Goal: Transaction & Acquisition: Purchase product/service

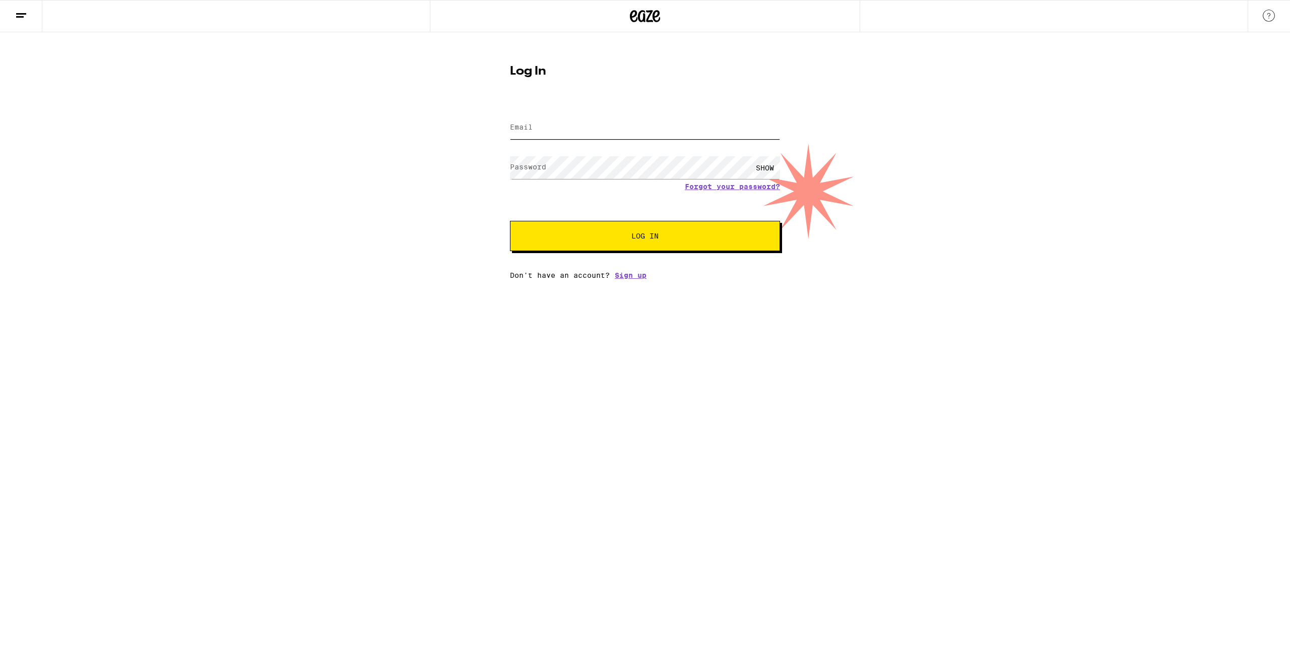
type input "[EMAIL_ADDRESS][DOMAIN_NAME]"
click at [649, 239] on span "Log In" at bounding box center [644, 235] width 27 height 7
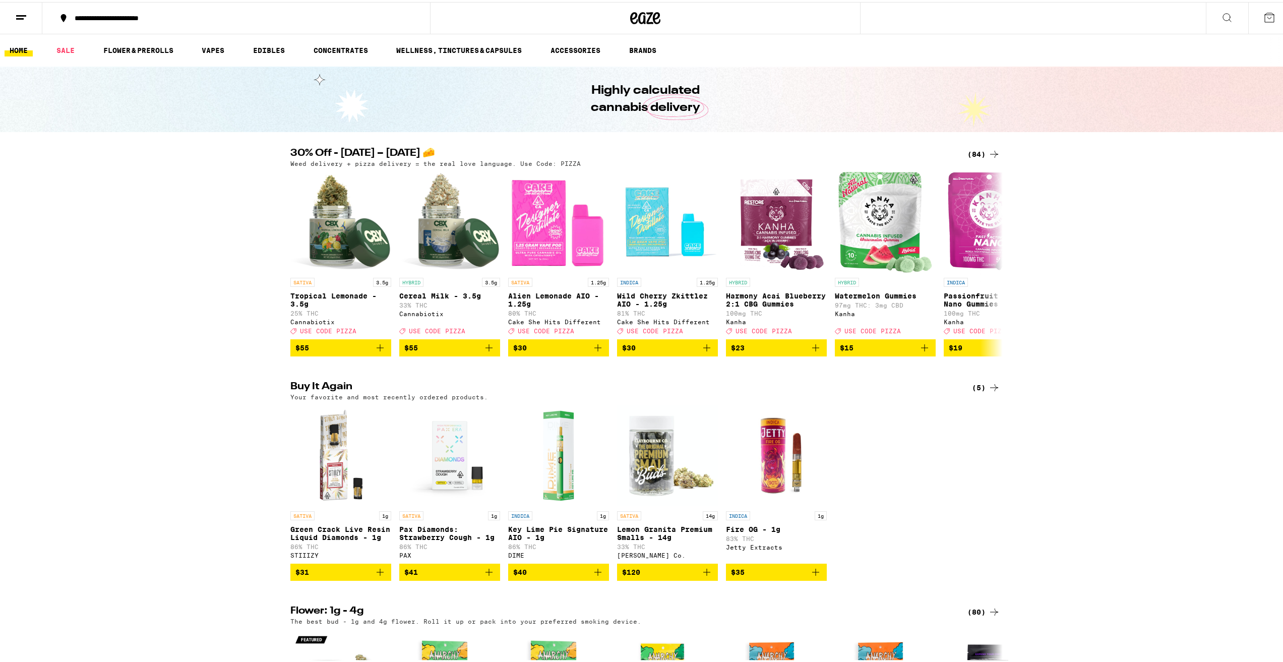
click at [975, 150] on div "(84)" at bounding box center [983, 152] width 33 height 12
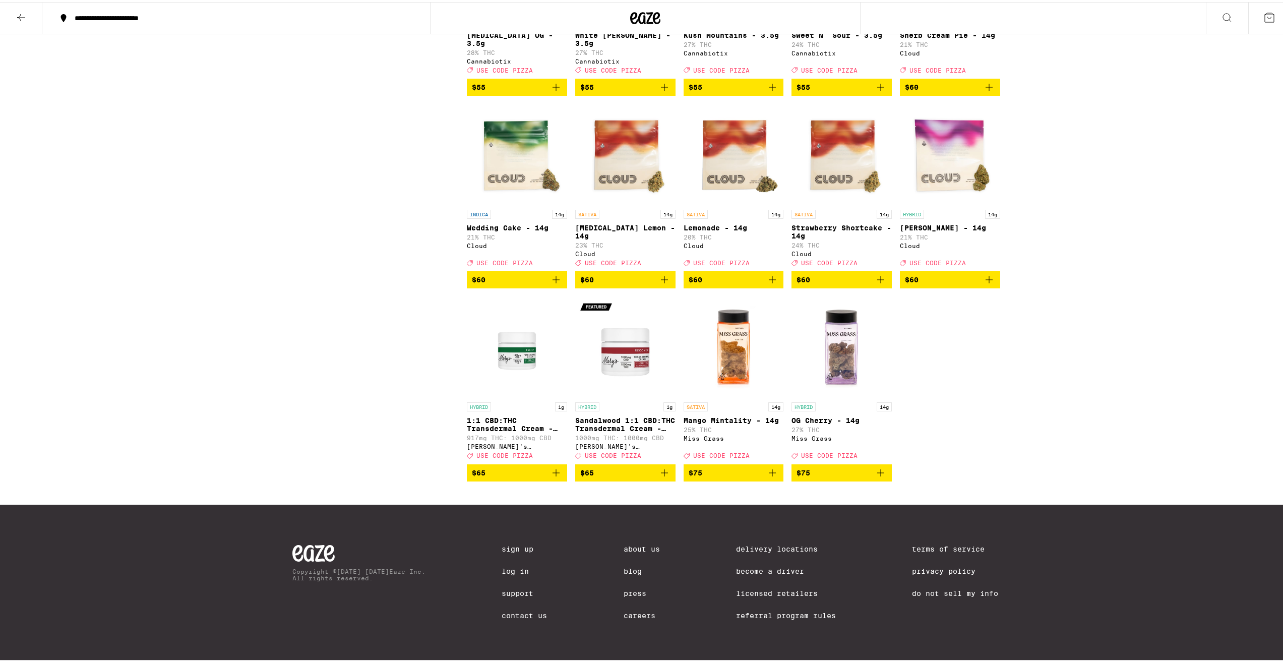
scroll to position [3035, 0]
click at [825, 414] on div "HYBRID 14g OG Cherry - 14g 27% THC Miss Grass Deal Created with Sketch. USE COD…" at bounding box center [841, 428] width 100 height 56
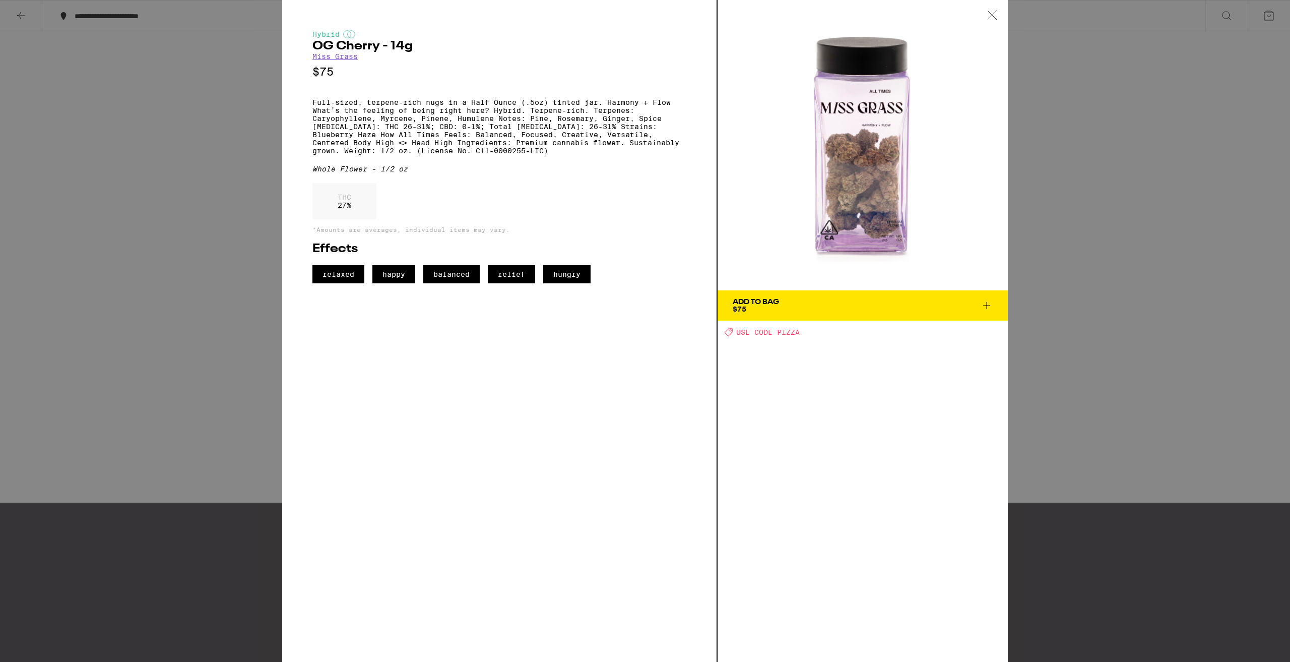
click at [1064, 149] on div "Hybrid OG Cherry - 14g Miss Grass $75 Full-sized, terpene-rich nugs in a Half O…" at bounding box center [645, 331] width 1290 height 662
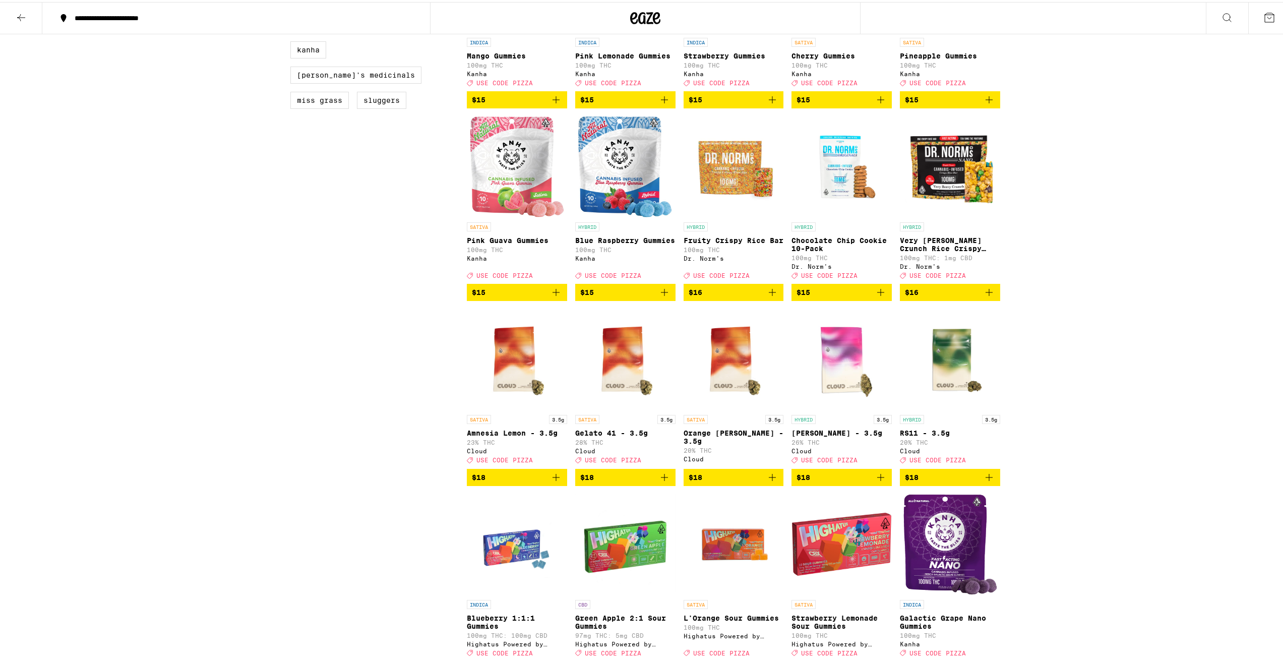
scroll to position [768, 0]
